Goal: Information Seeking & Learning: Learn about a topic

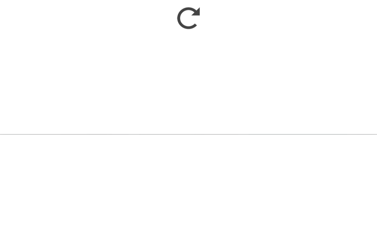
scroll to position [319, 0]
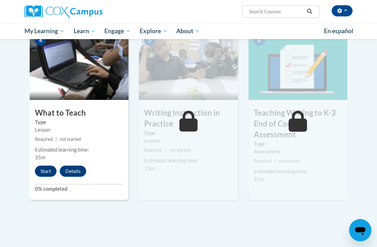
scroll to position [357, 0]
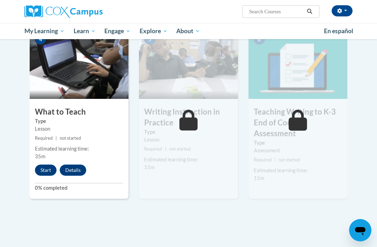
click at [46, 168] on button "Start" at bounding box center [46, 170] width 22 height 11
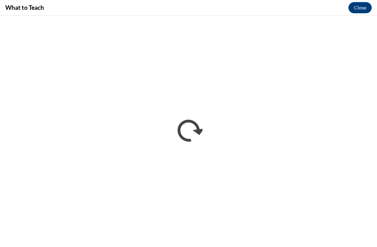
scroll to position [0, 0]
